Goal: Transaction & Acquisition: Download file/media

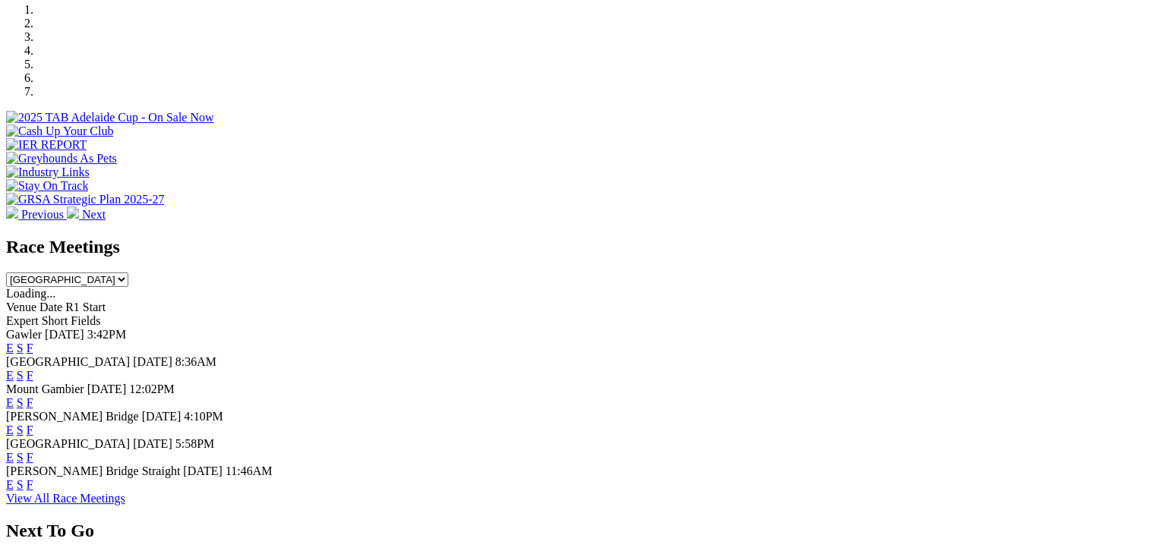
scroll to position [519, 0]
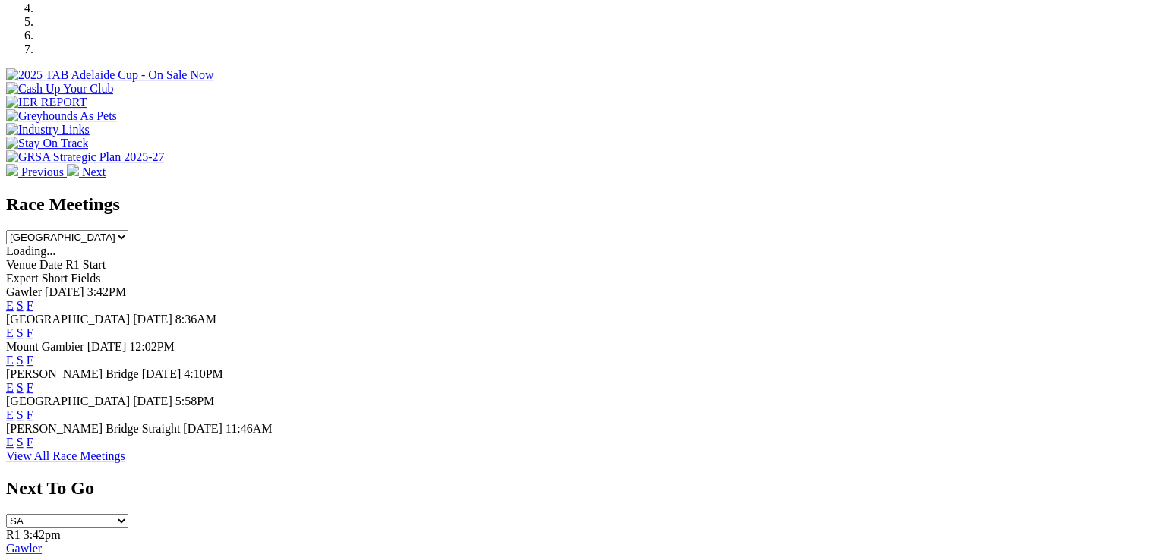
click at [33, 299] on link "F" at bounding box center [30, 305] width 7 height 13
click at [128, 230] on select "South Australia New South Wales Northern Territory Queensland Tasmania Victoria…" at bounding box center [67, 237] width 122 height 14
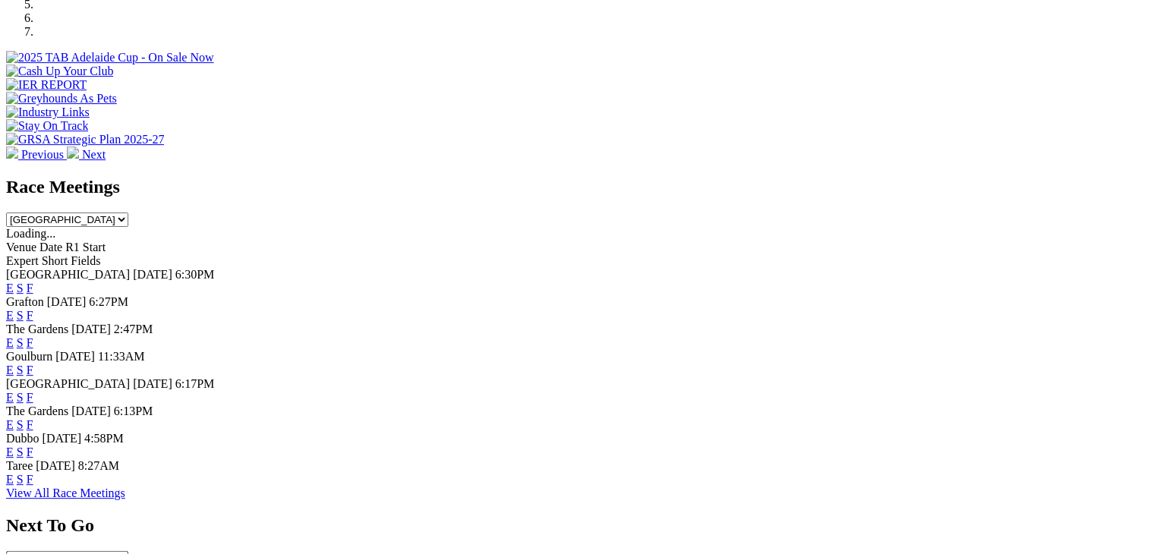
scroll to position [538, 0]
click at [33, 281] on link "F" at bounding box center [30, 287] width 7 height 13
click at [33, 308] on link "F" at bounding box center [30, 314] width 7 height 13
click at [33, 336] on link "F" at bounding box center [30, 342] width 7 height 13
click at [33, 363] on link "F" at bounding box center [30, 369] width 7 height 13
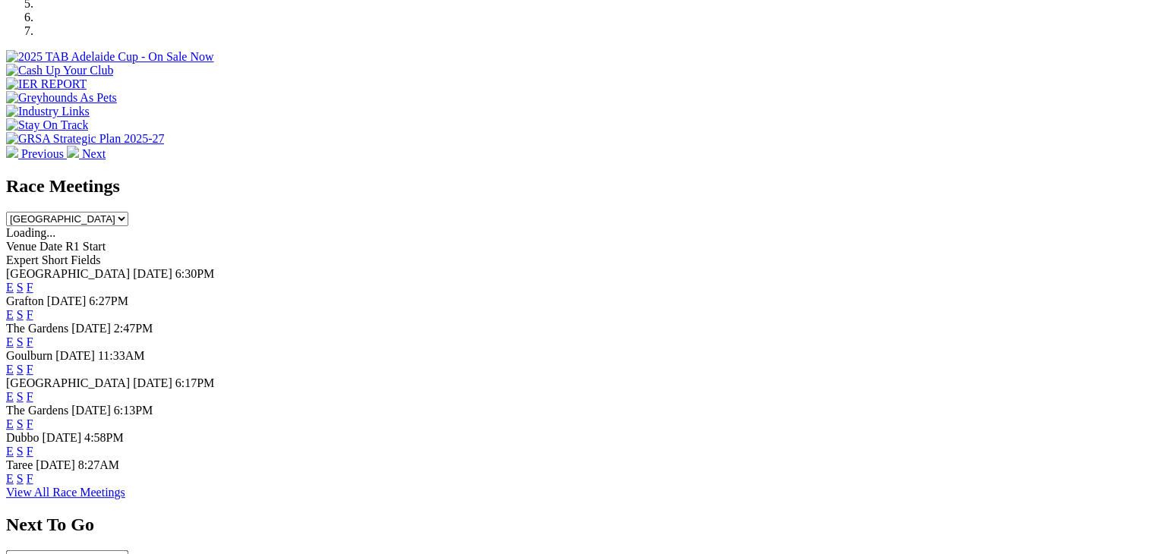
click at [774, 176] on div "Race Meetings South Australia New South Wales Northern Territory Queensland Tas…" at bounding box center [577, 201] width 1143 height 50
click at [128, 212] on select "South Australia New South Wales Northern Territory Queensland Tasmania Victoria…" at bounding box center [67, 219] width 122 height 14
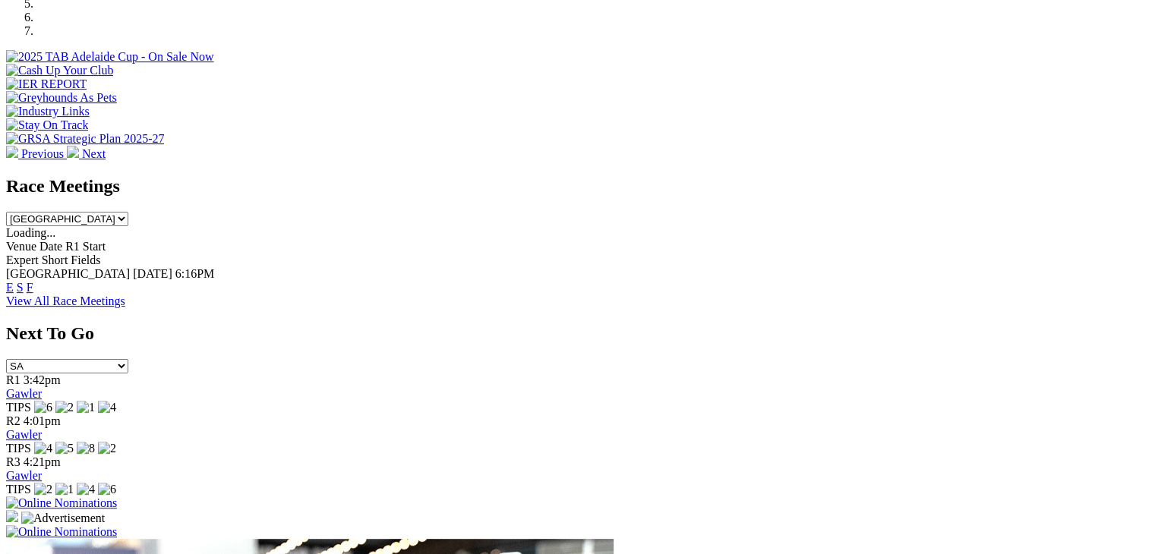
click at [128, 212] on select "South Australia New South Wales Northern Territory Queensland Tasmania Victoria…" at bounding box center [67, 219] width 122 height 14
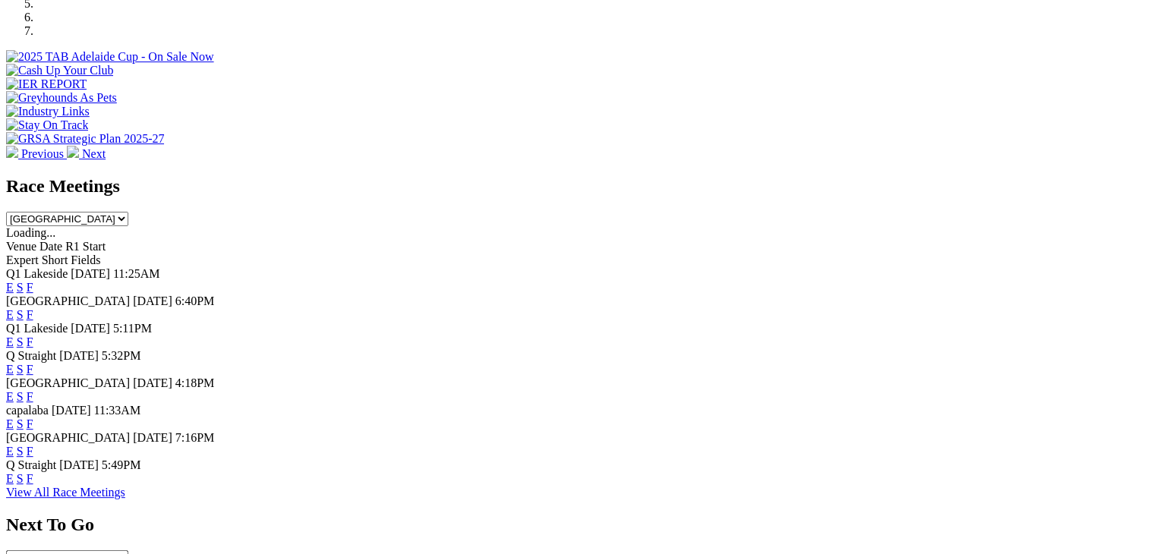
click at [33, 281] on link "F" at bounding box center [30, 287] width 7 height 13
click at [33, 308] on link "F" at bounding box center [30, 314] width 7 height 13
click at [128, 212] on select "South Australia New South Wales Northern Territory Queensland Tasmania Victoria…" at bounding box center [67, 219] width 122 height 14
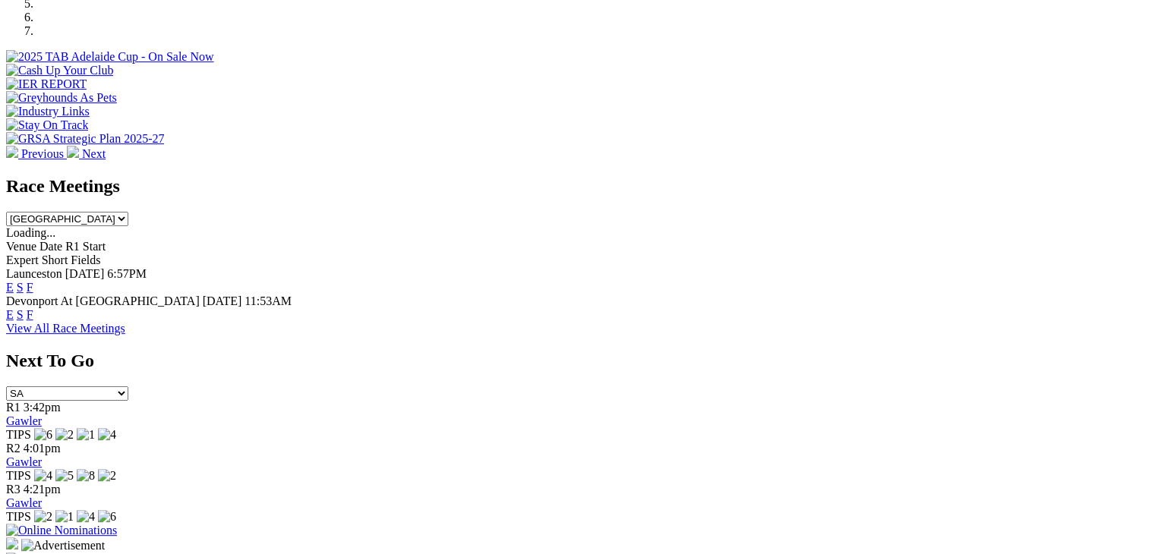
click at [768, 176] on div "Race Meetings South Australia New South Wales Northern Territory Queensland Tas…" at bounding box center [577, 201] width 1143 height 50
click at [128, 212] on select "South Australia New South Wales Northern Territory Queensland Tasmania Victoria…" at bounding box center [67, 219] width 122 height 14
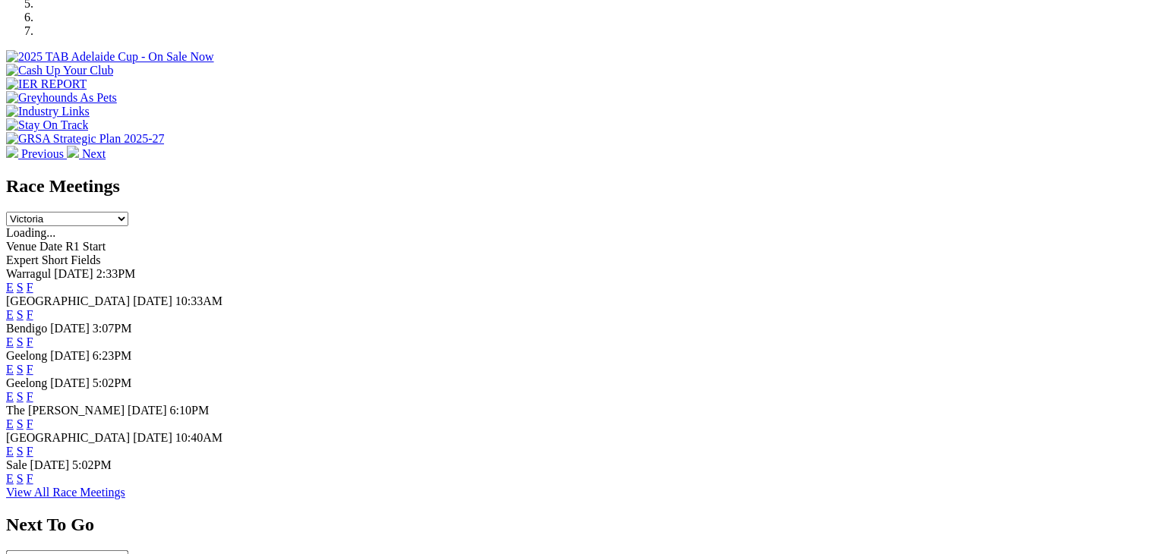
click at [33, 281] on link "F" at bounding box center [30, 287] width 7 height 13
click at [772, 295] on div "Healesville Today 10:33AM E S F" at bounding box center [577, 308] width 1143 height 27
click at [33, 308] on link "F" at bounding box center [30, 314] width 7 height 13
click at [33, 336] on link "F" at bounding box center [30, 342] width 7 height 13
click at [33, 363] on link "F" at bounding box center [30, 369] width 7 height 13
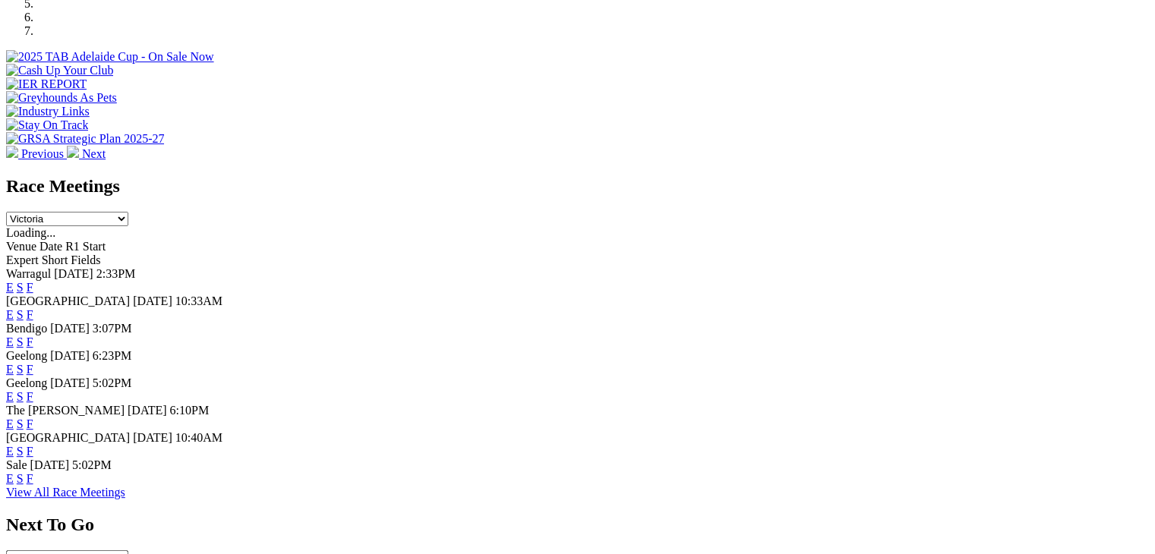
click at [128, 212] on select "South Australia New South Wales Northern Territory Queensland Tasmania Victoria…" at bounding box center [67, 219] width 122 height 14
select select "WA"
click at [128, 212] on select "South Australia New South Wales Northern Territory Queensland Tasmania Victoria…" at bounding box center [67, 219] width 122 height 14
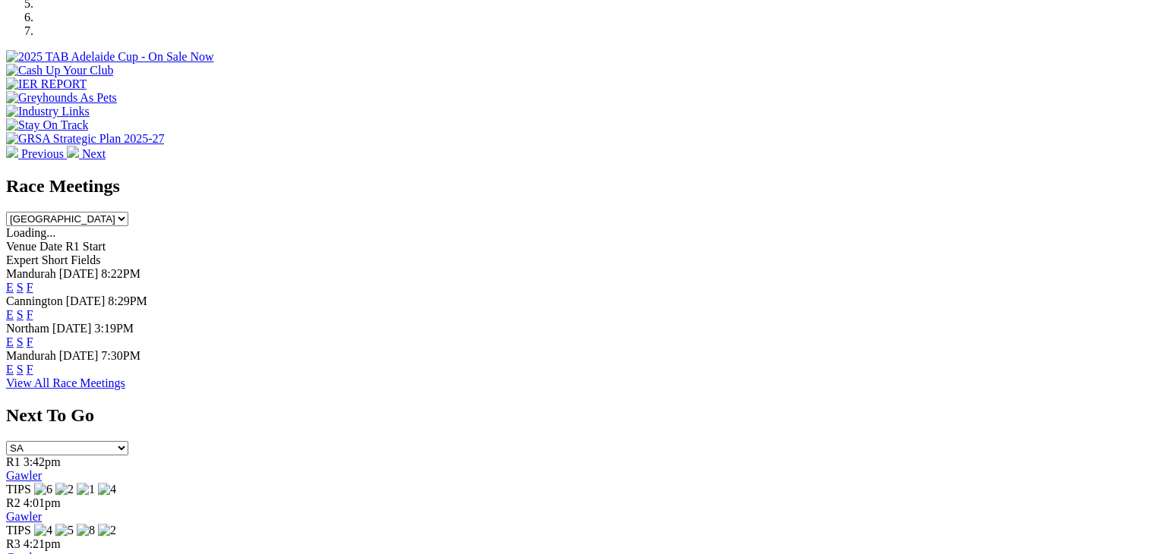
click at [33, 281] on link "F" at bounding box center [30, 287] width 7 height 13
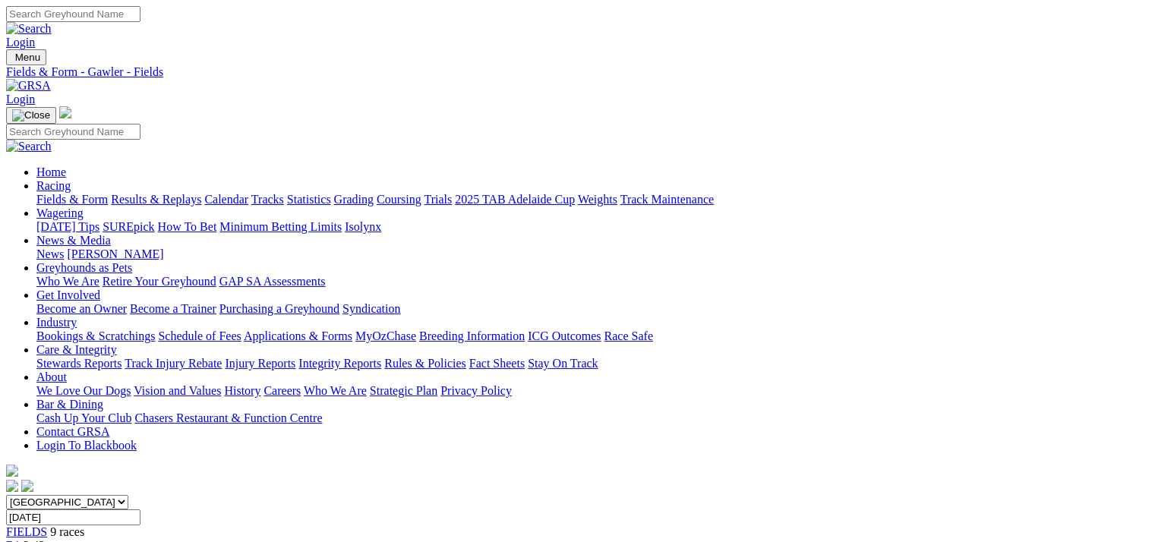
click at [821, 203] on link "CSV (Excel)" at bounding box center [790, 197] width 62 height 13
click at [821, 197] on link "CSV (Excel)" at bounding box center [790, 190] width 62 height 13
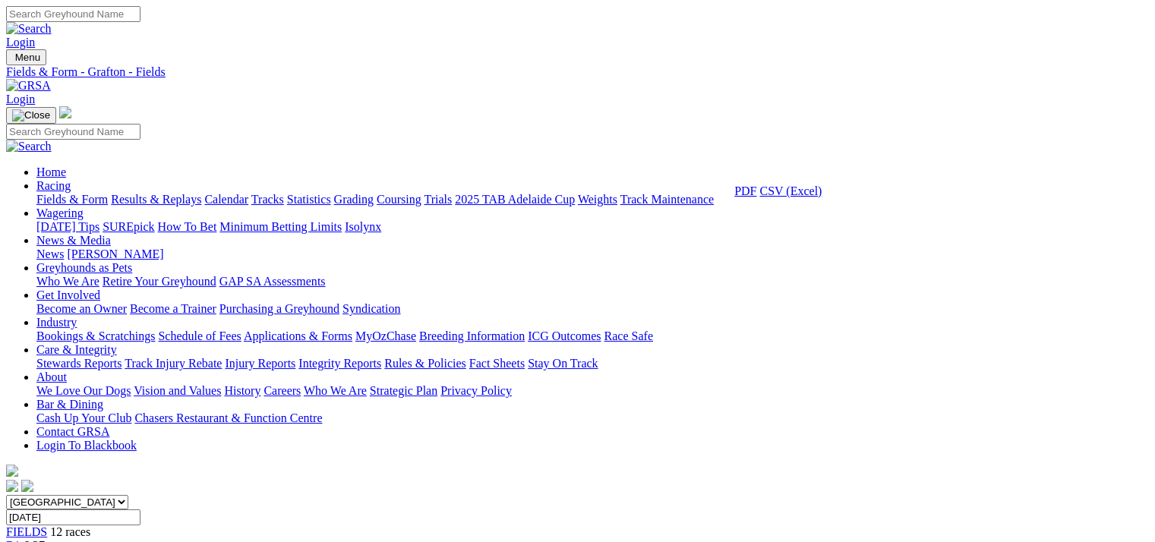
click at [821, 197] on link "CSV (Excel)" at bounding box center [790, 190] width 62 height 13
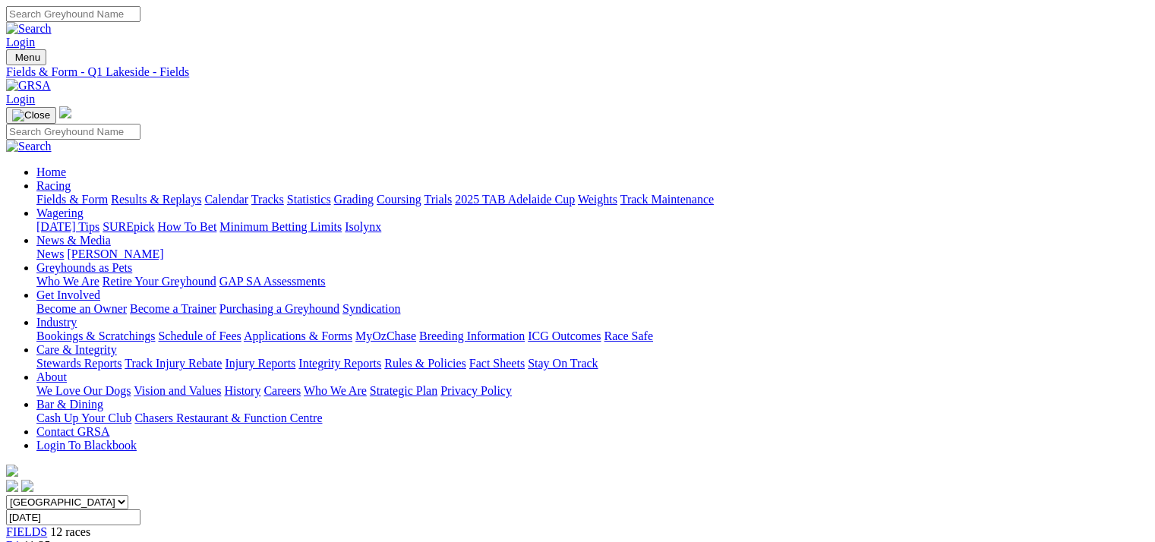
click at [821, 197] on link "CSV (Excel)" at bounding box center [790, 190] width 62 height 13
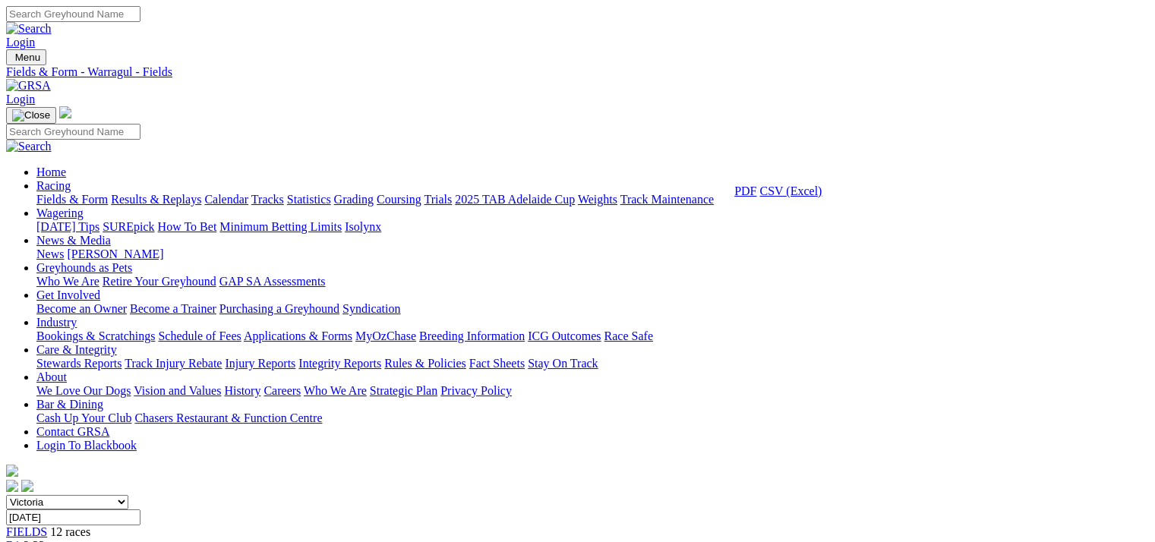
click at [821, 197] on link "CSV (Excel)" at bounding box center [790, 190] width 62 height 13
click at [821, 203] on link "CSV (Excel)" at bounding box center [790, 197] width 62 height 13
click at [821, 197] on link "CSV (Excel)" at bounding box center [790, 190] width 62 height 13
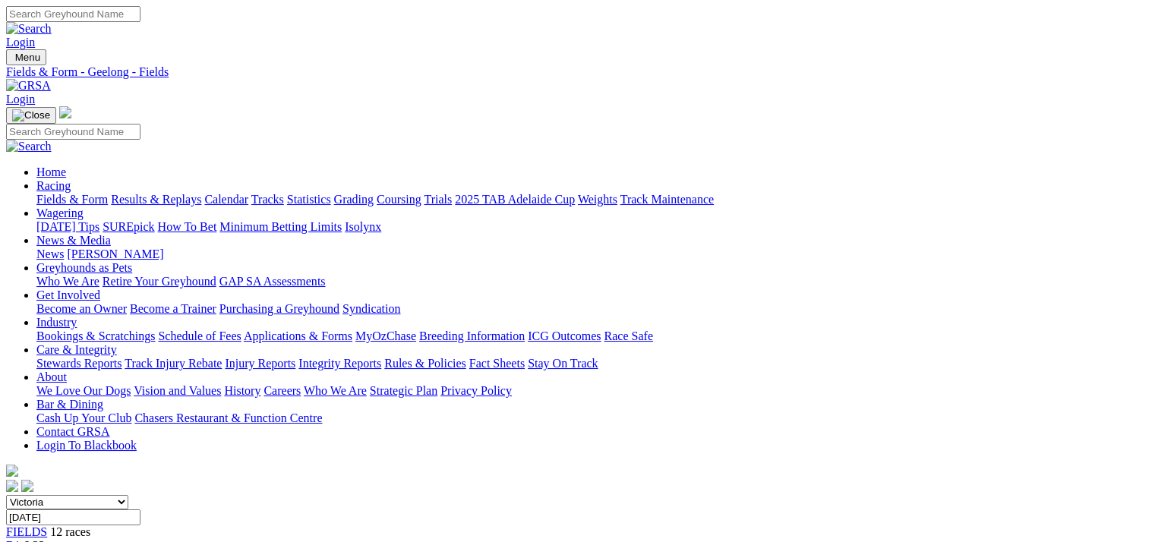
click at [821, 197] on link "CSV (Excel)" at bounding box center [790, 190] width 62 height 13
